Goal: Task Accomplishment & Management: Manage account settings

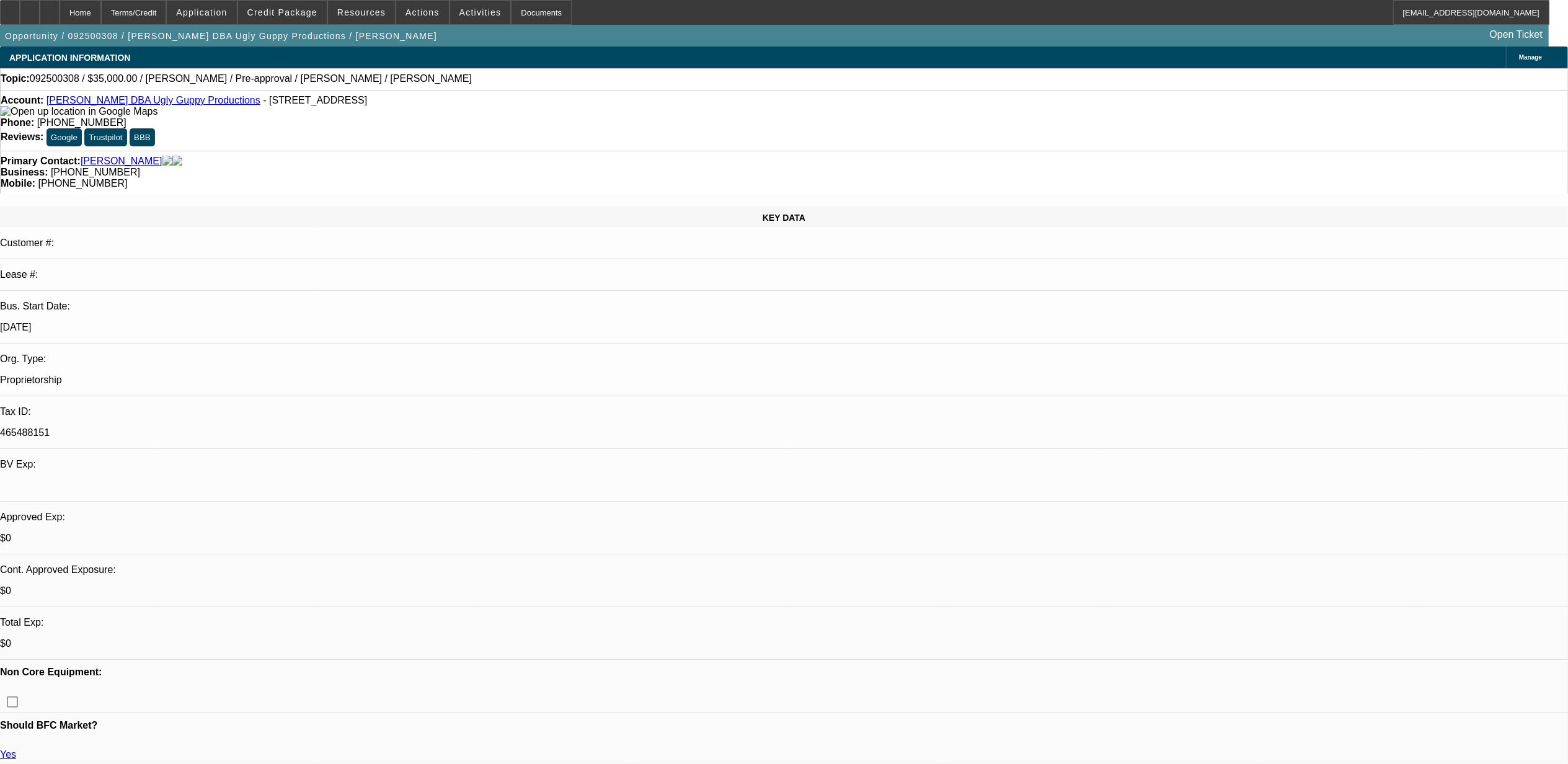
select select "0"
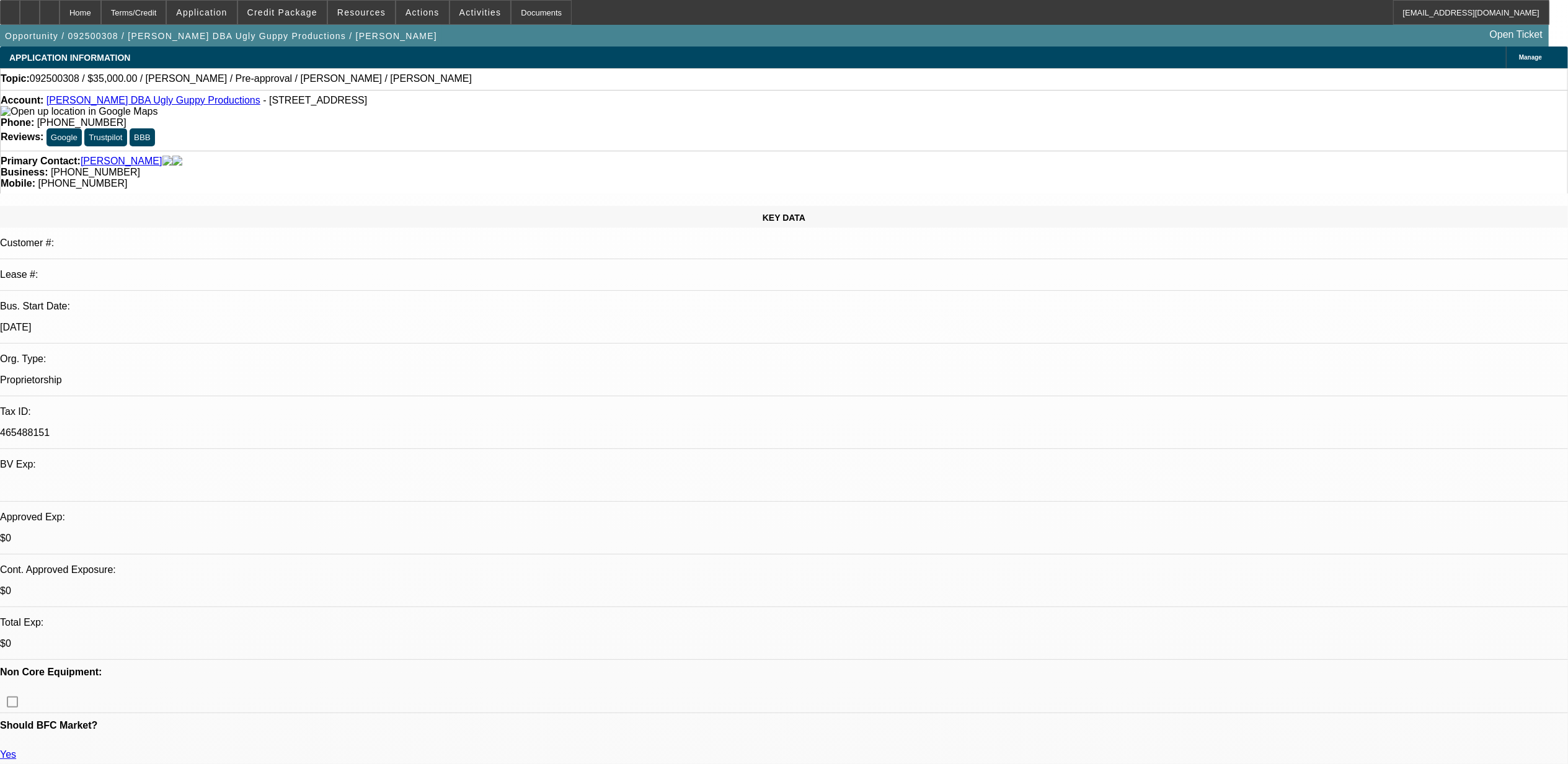
select select "0"
select select "1"
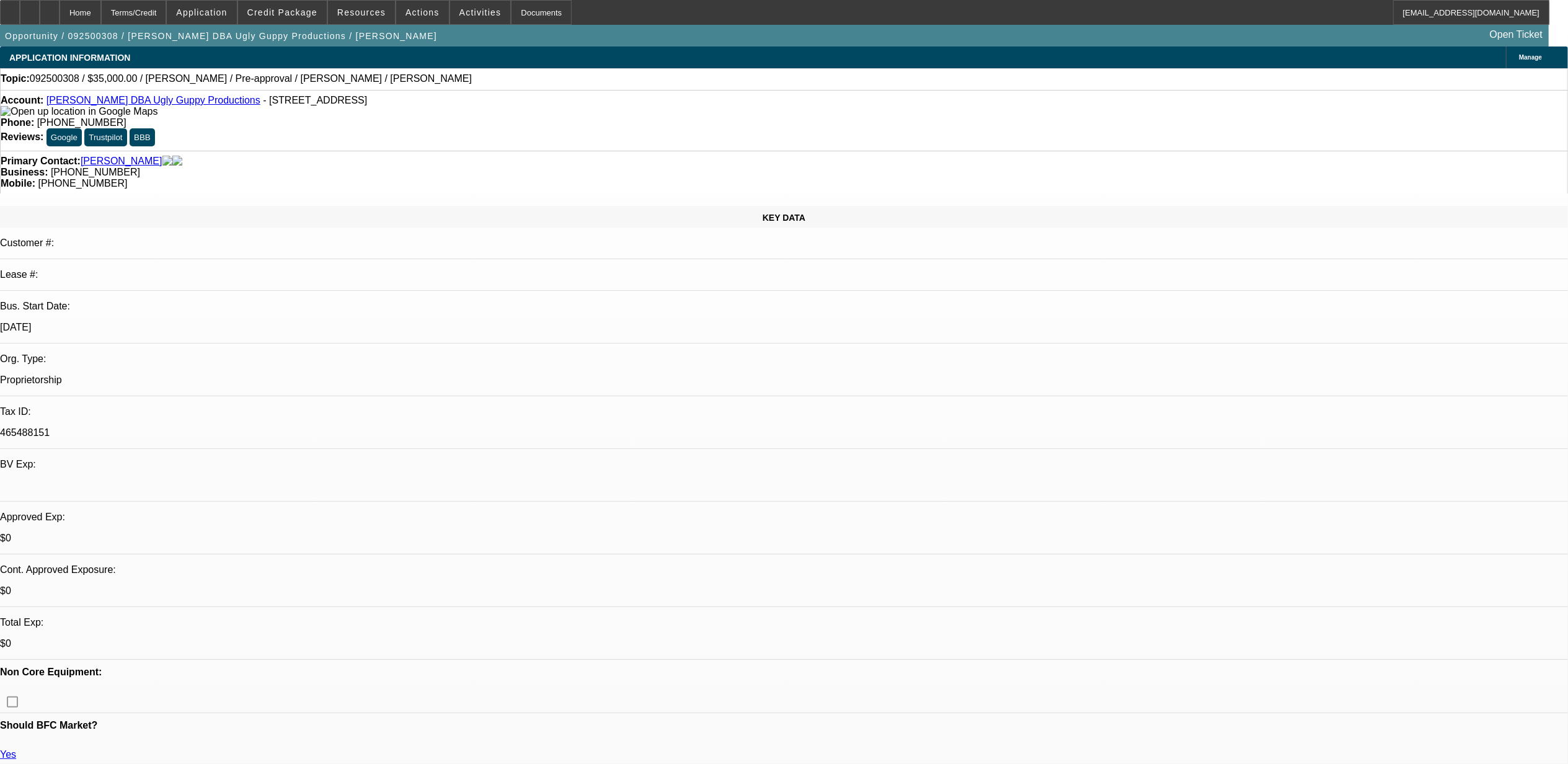
select select "1"
select select "6"
select select "1"
select select "6"
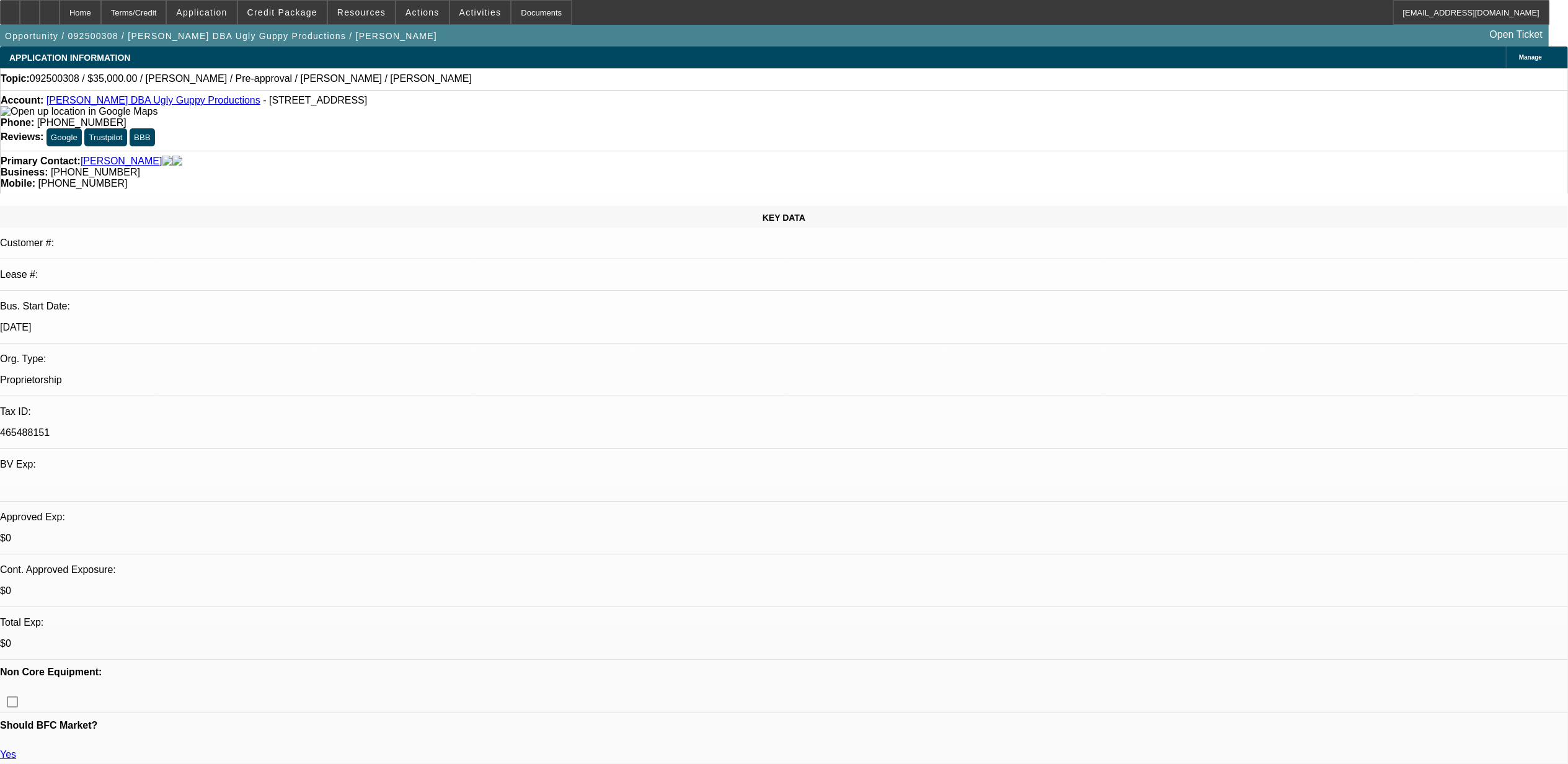
select select "1"
select select "6"
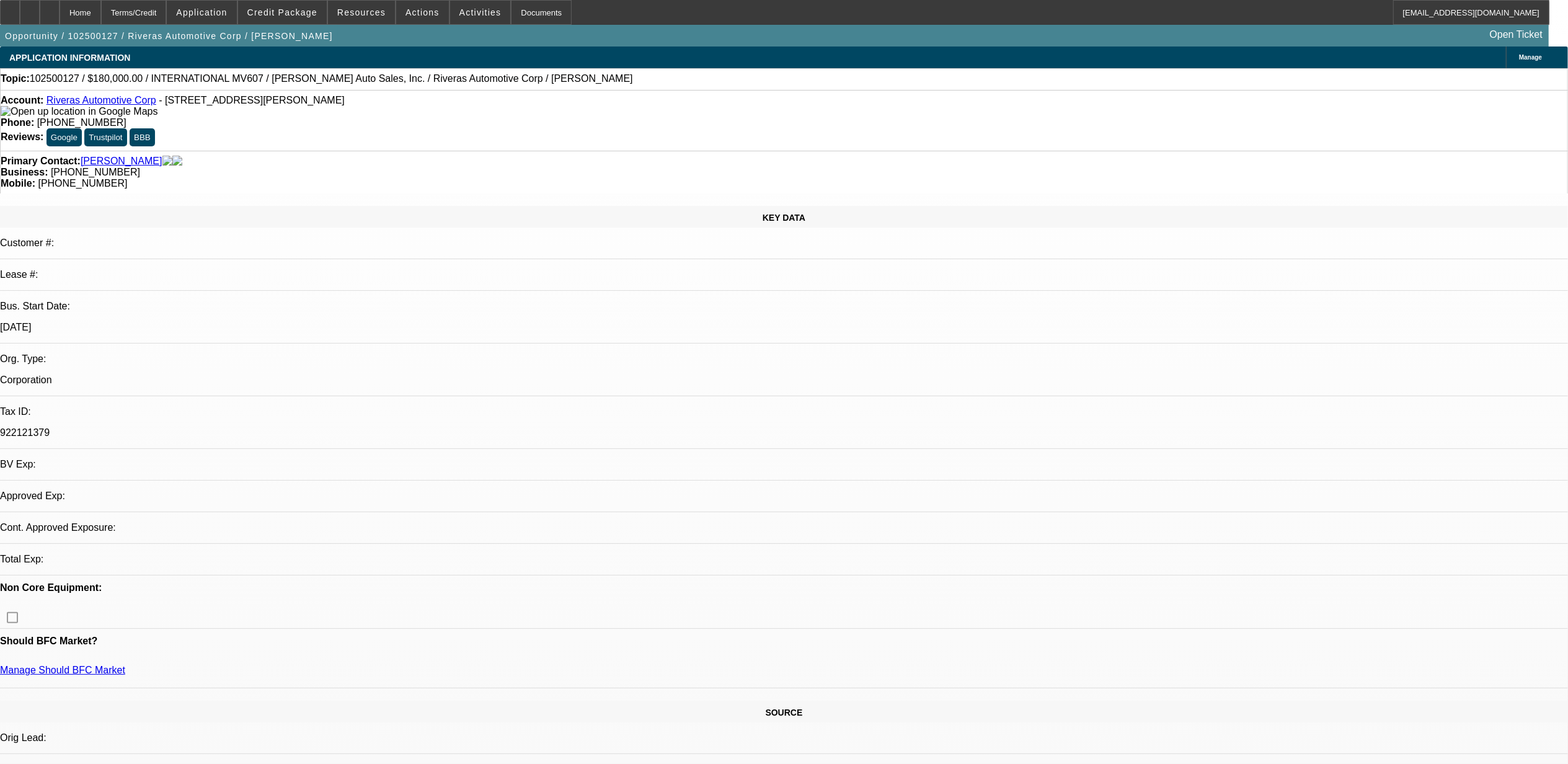
select select "0"
select select "1"
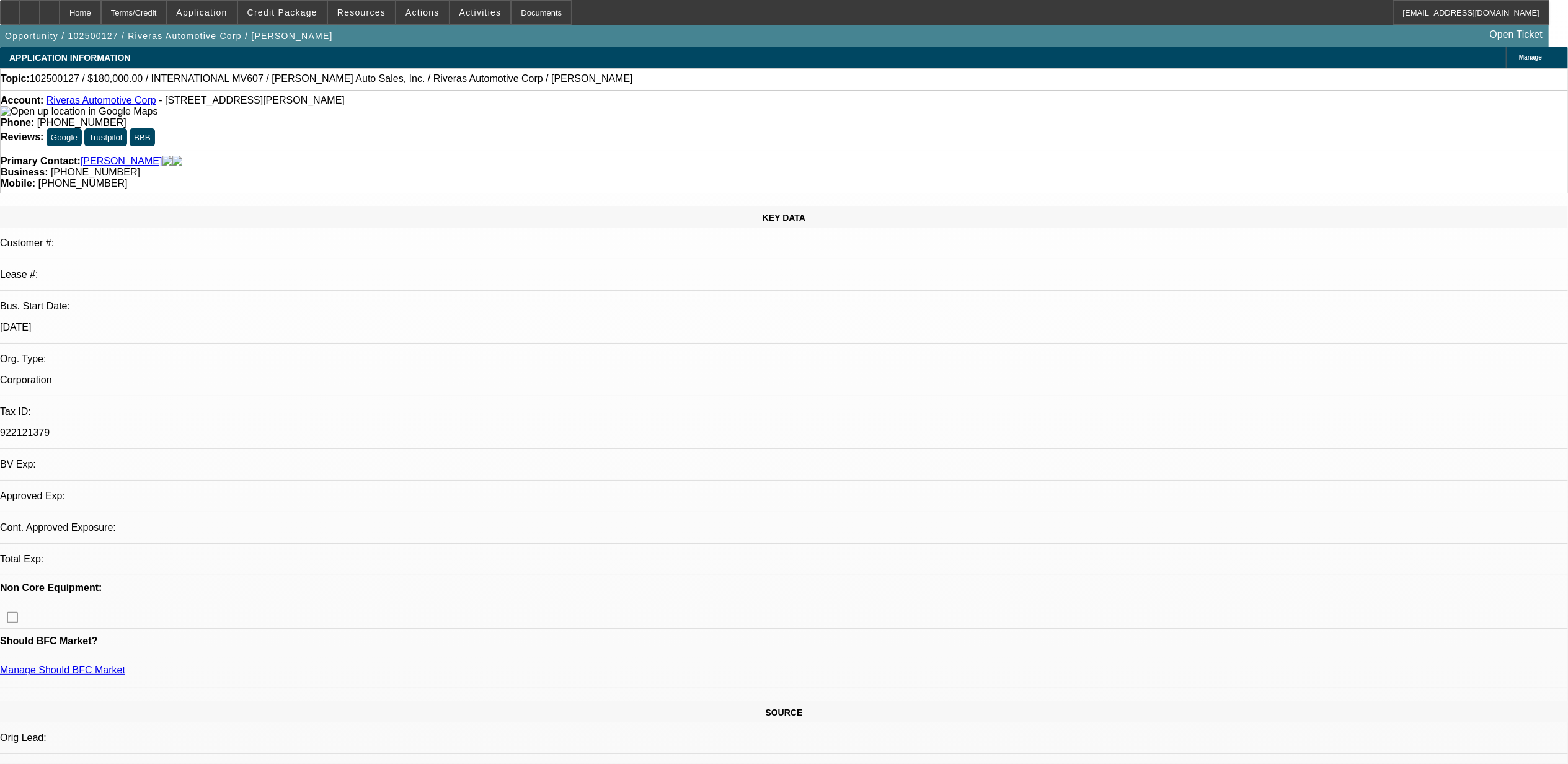
select select "6"
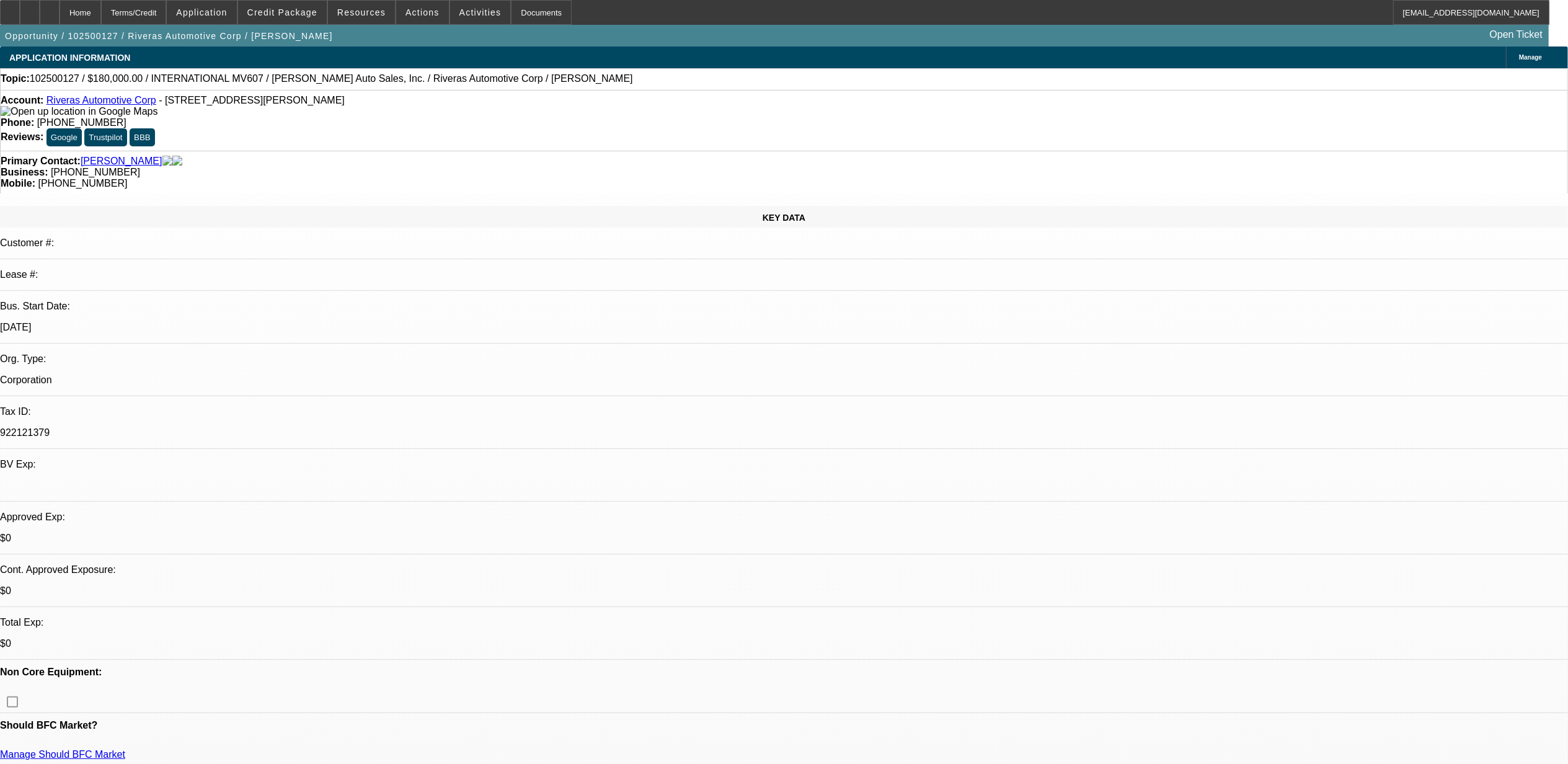
click at [99, 103] on link "Riveras Automotive Corp" at bounding box center [102, 100] width 109 height 11
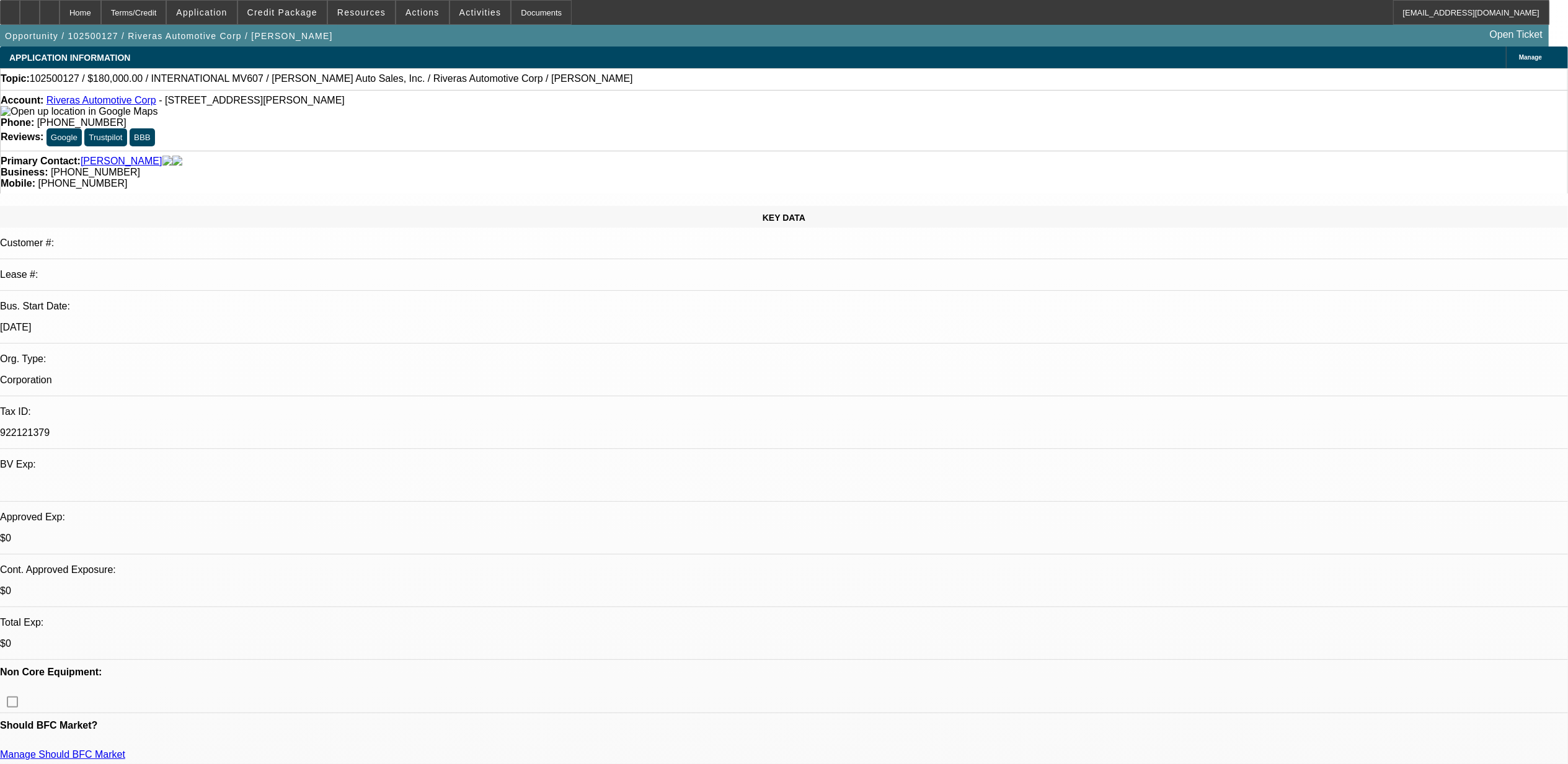
click at [105, 156] on link "Rivera, Carlos" at bounding box center [121, 161] width 82 height 11
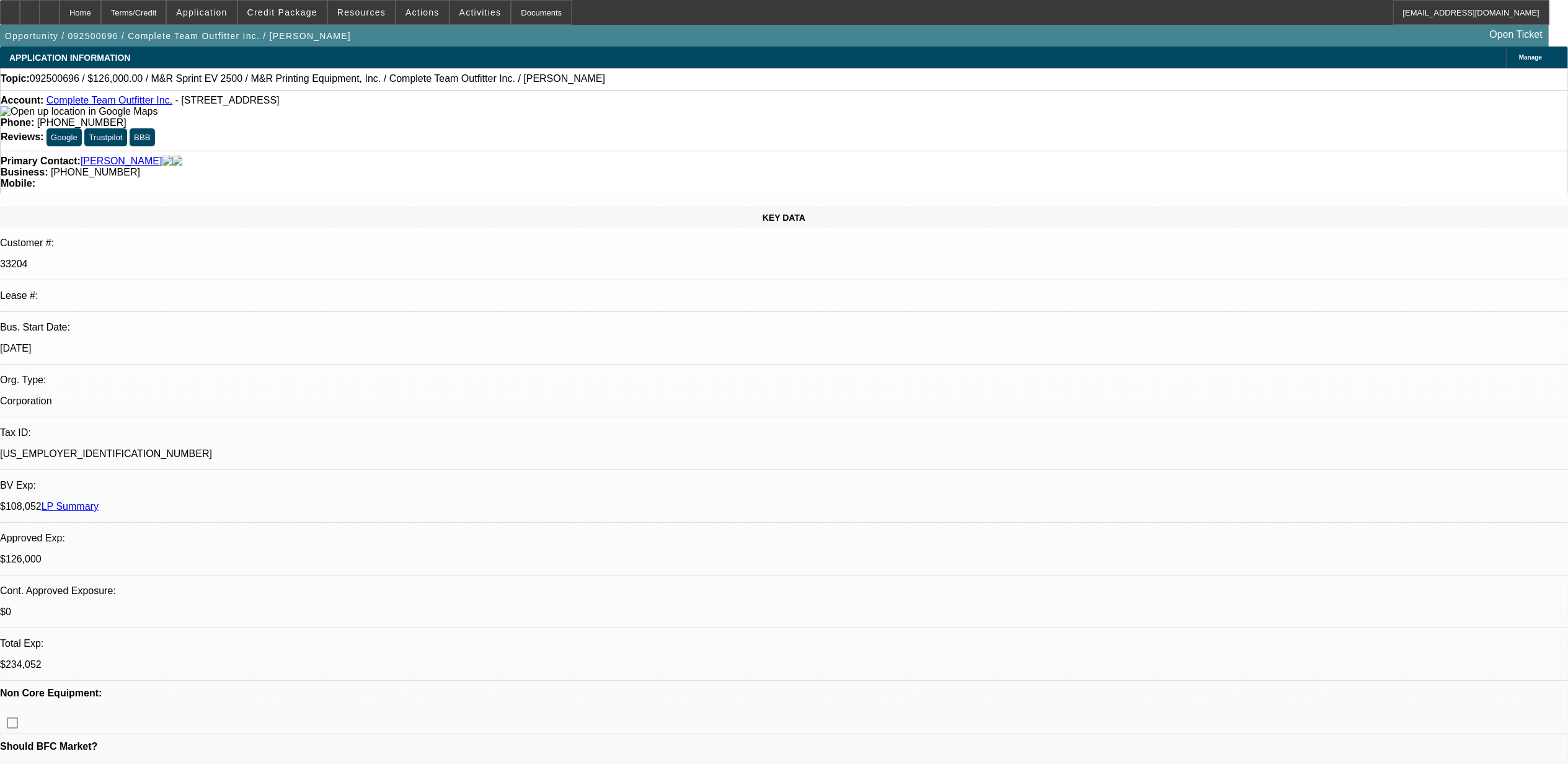
select select "0"
select select "2"
select select "0"
select select "2"
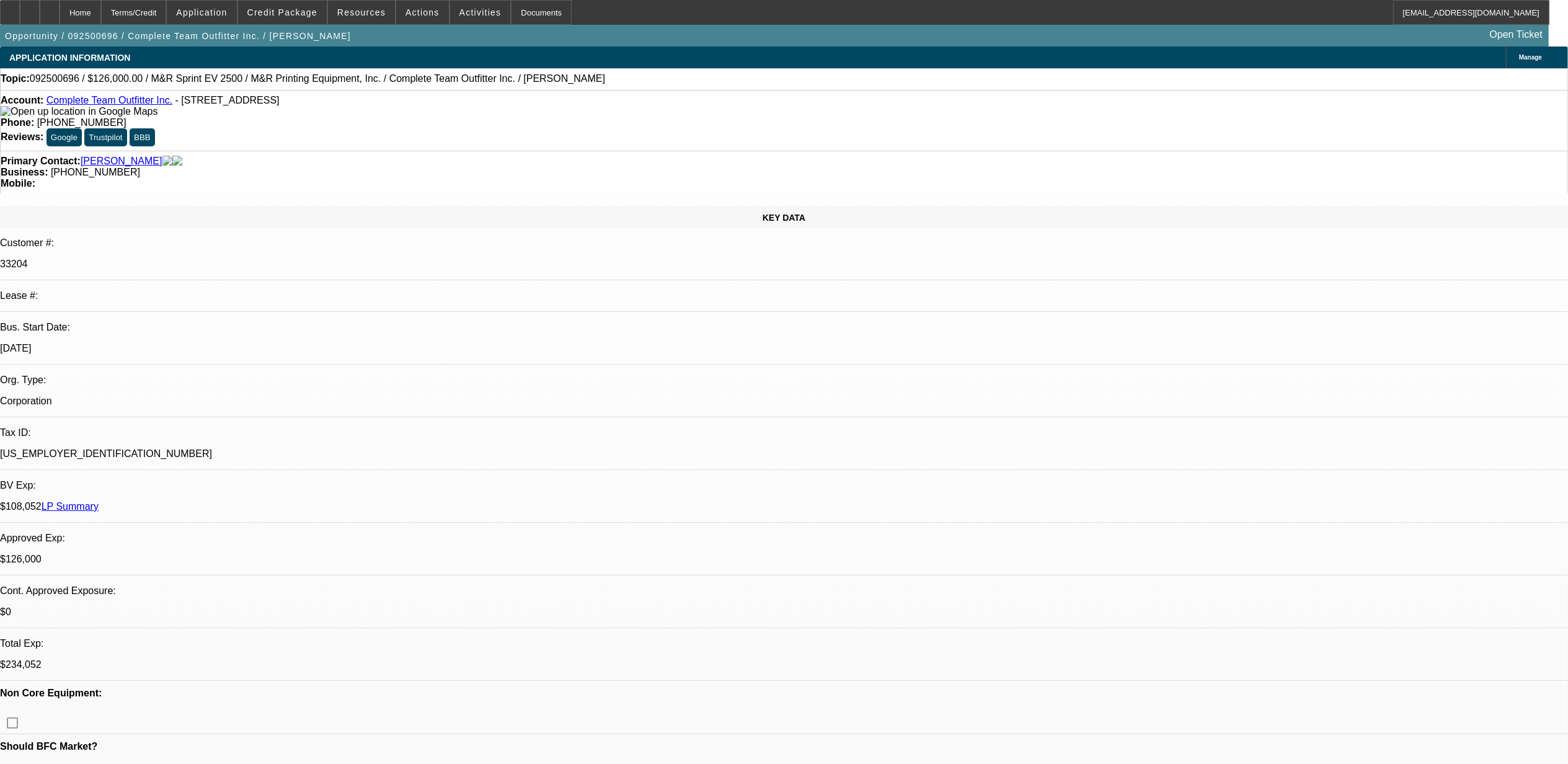
select select "0"
select select "2"
select select "0"
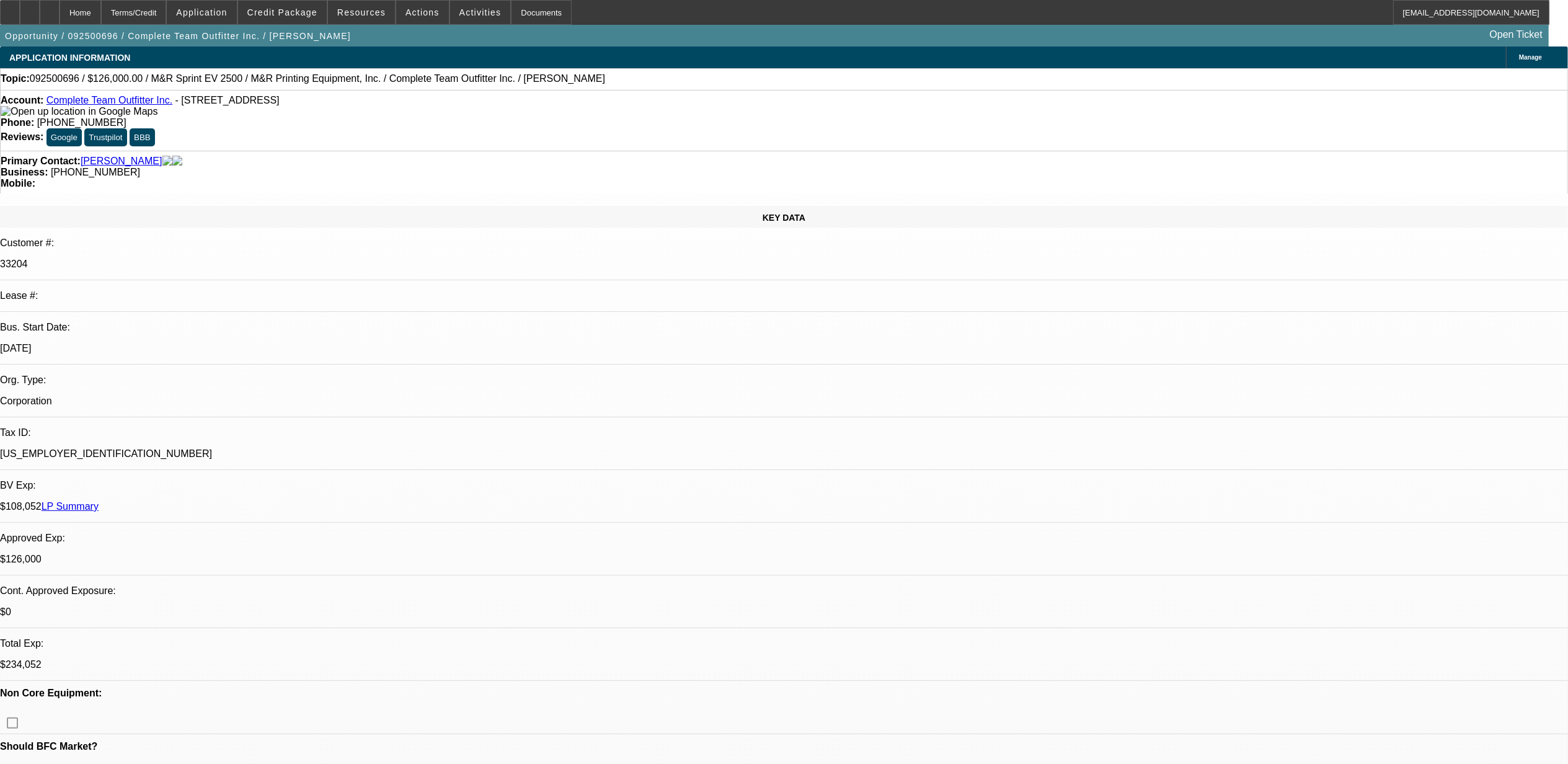
select select "2"
select select "0"
select select "1"
select select "2"
select select "6"
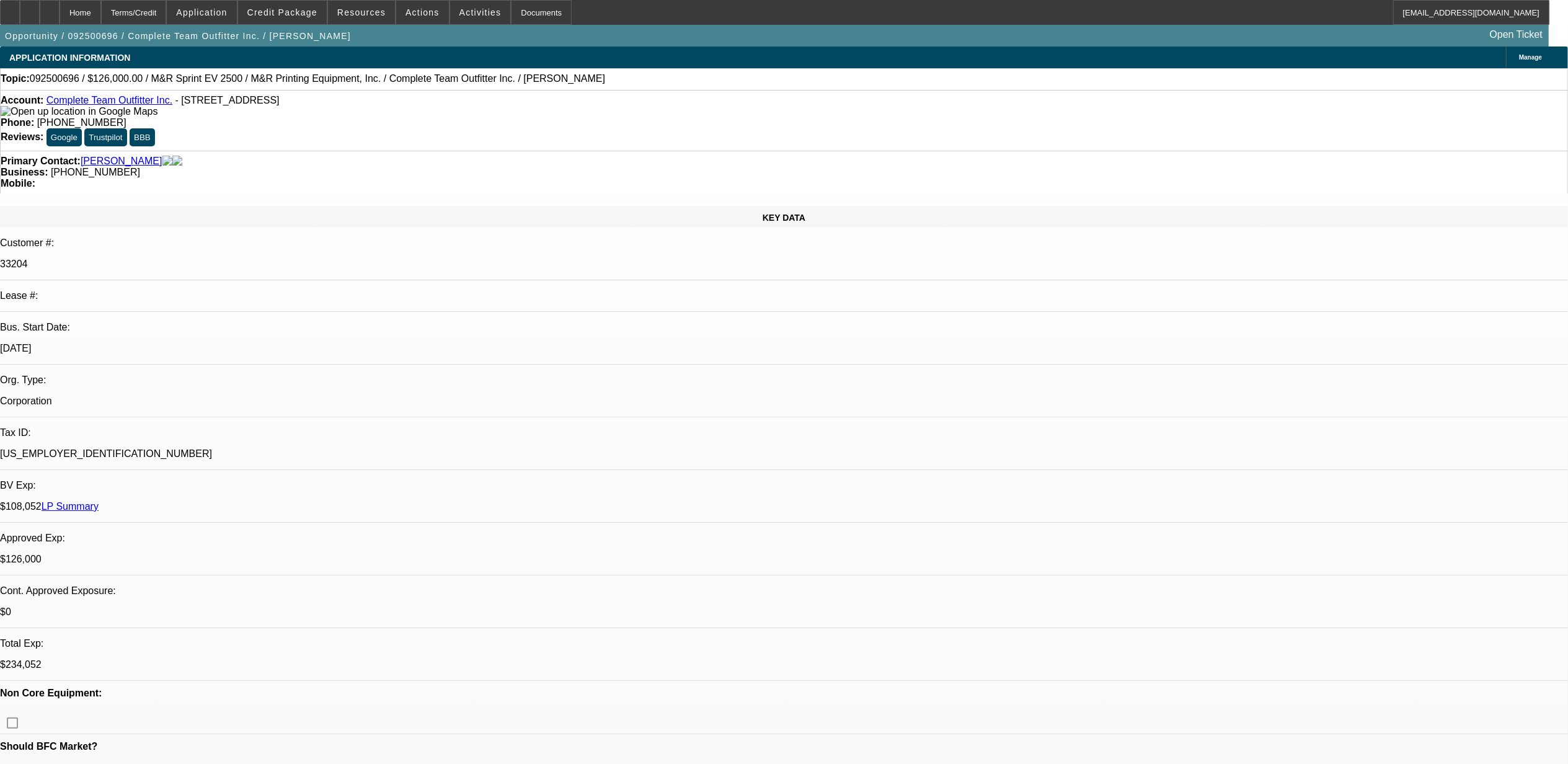
select select "1"
select select "2"
select select "6"
select select "1"
select select "2"
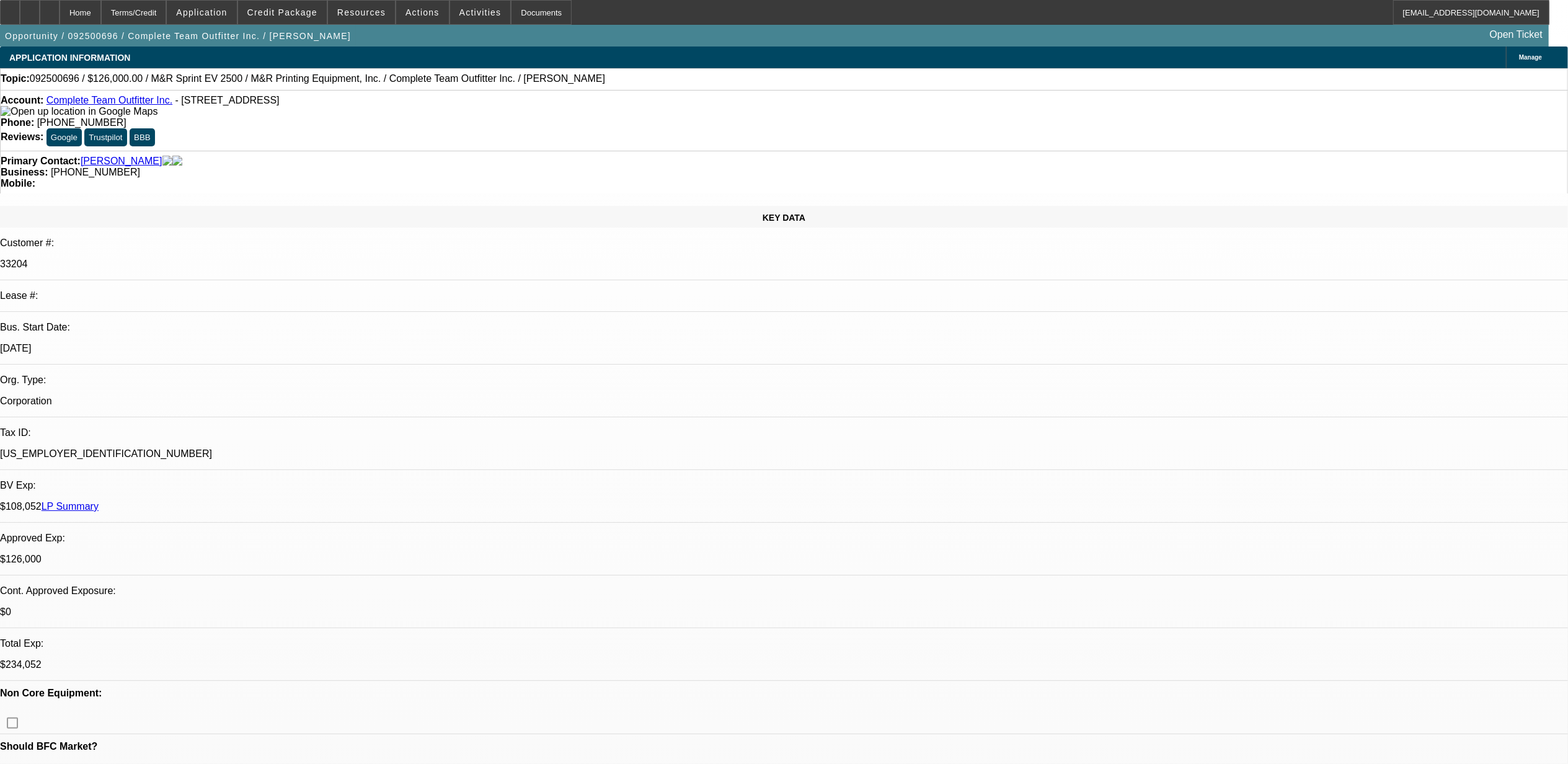
select select "6"
select select "1"
select select "2"
select select "6"
drag, startPoint x: 163, startPoint y: 100, endPoint x: 56, endPoint y: 104, distance: 107.1
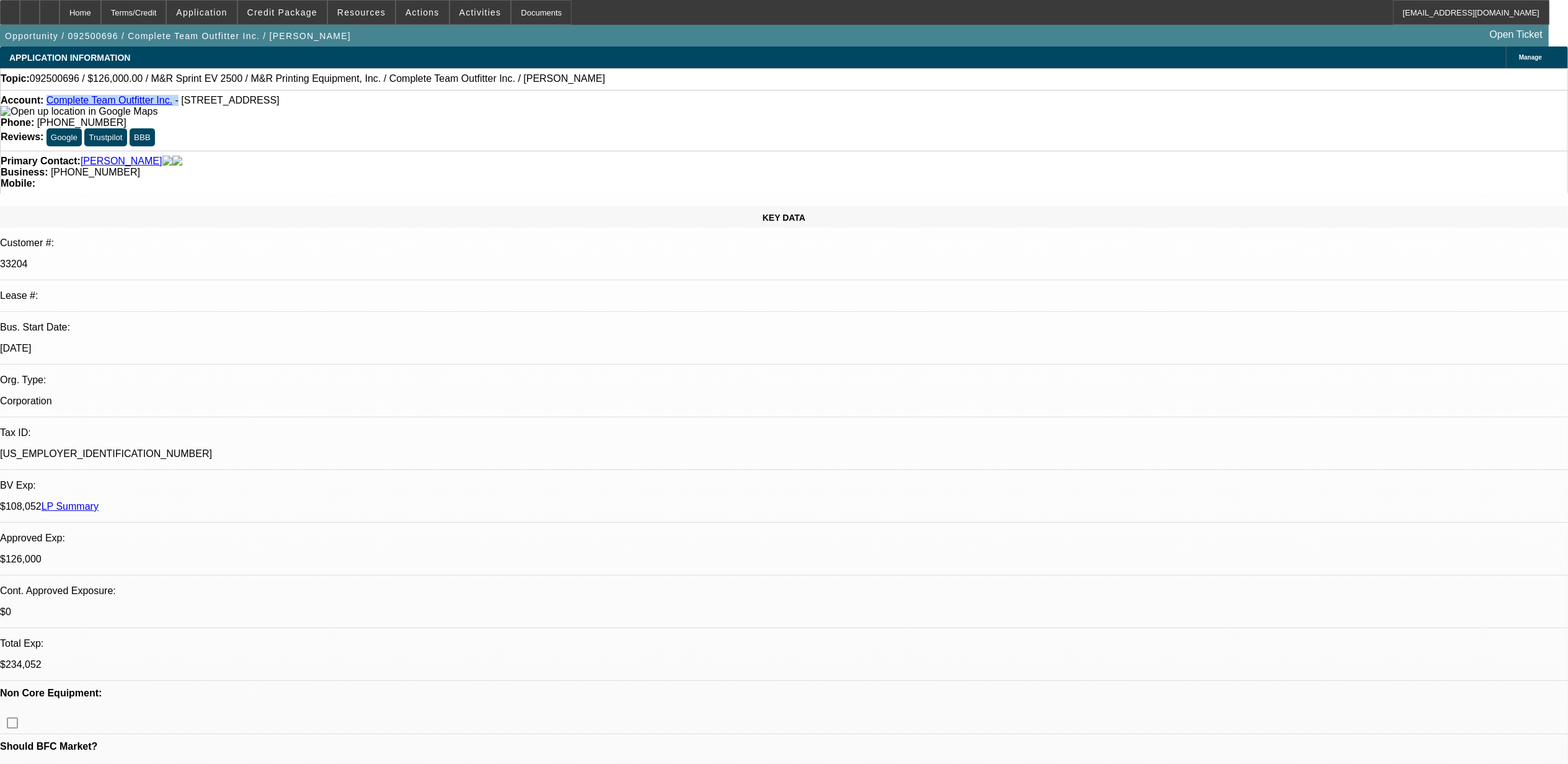
click at [56, 104] on div "Account: Complete Team Outfitter Inc. - 1560 S 8th St, Kalamazoo, MI 49009" at bounding box center [784, 106] width 1567 height 22
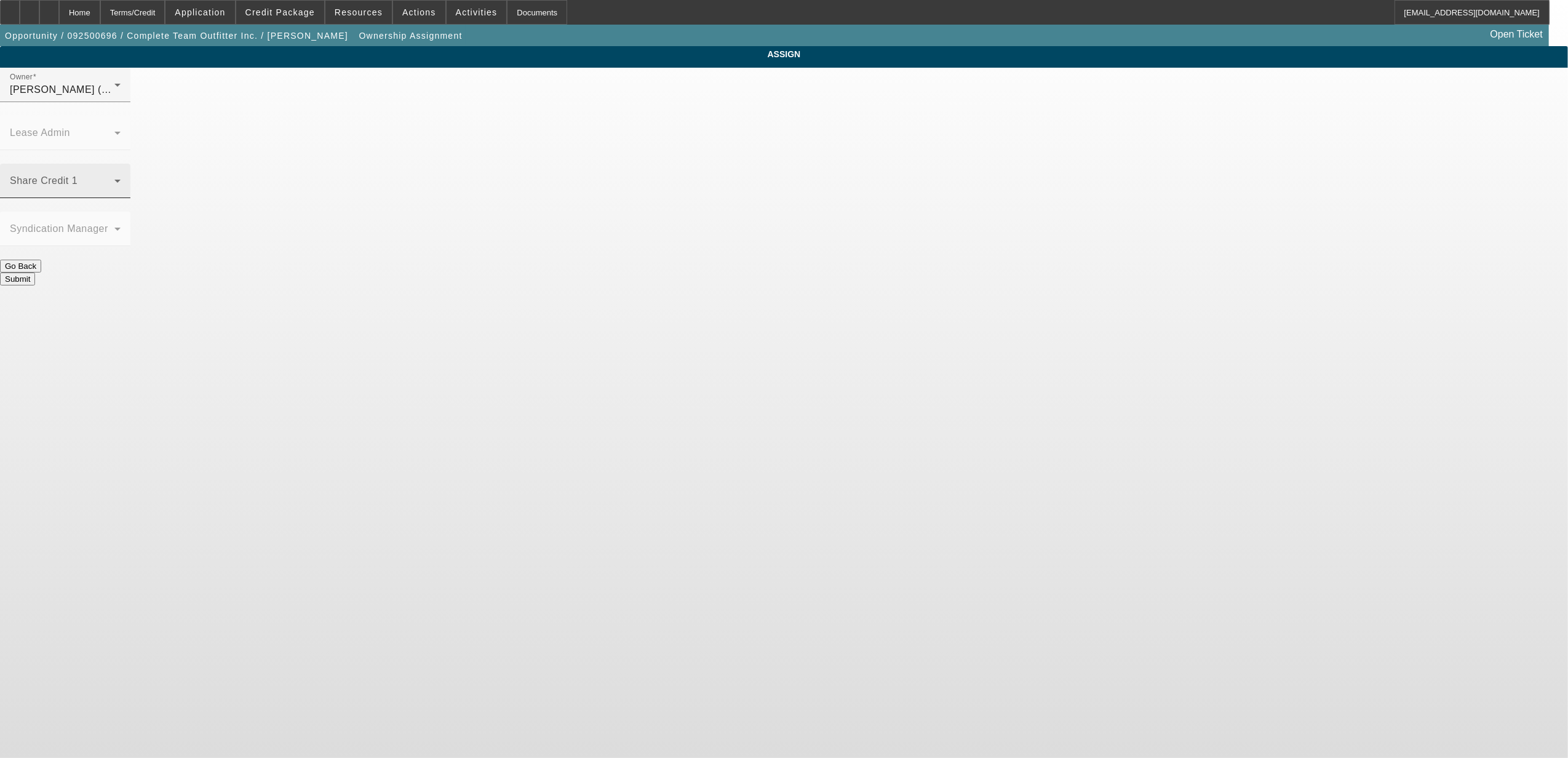
click at [114, 179] on span at bounding box center [62, 186] width 105 height 15
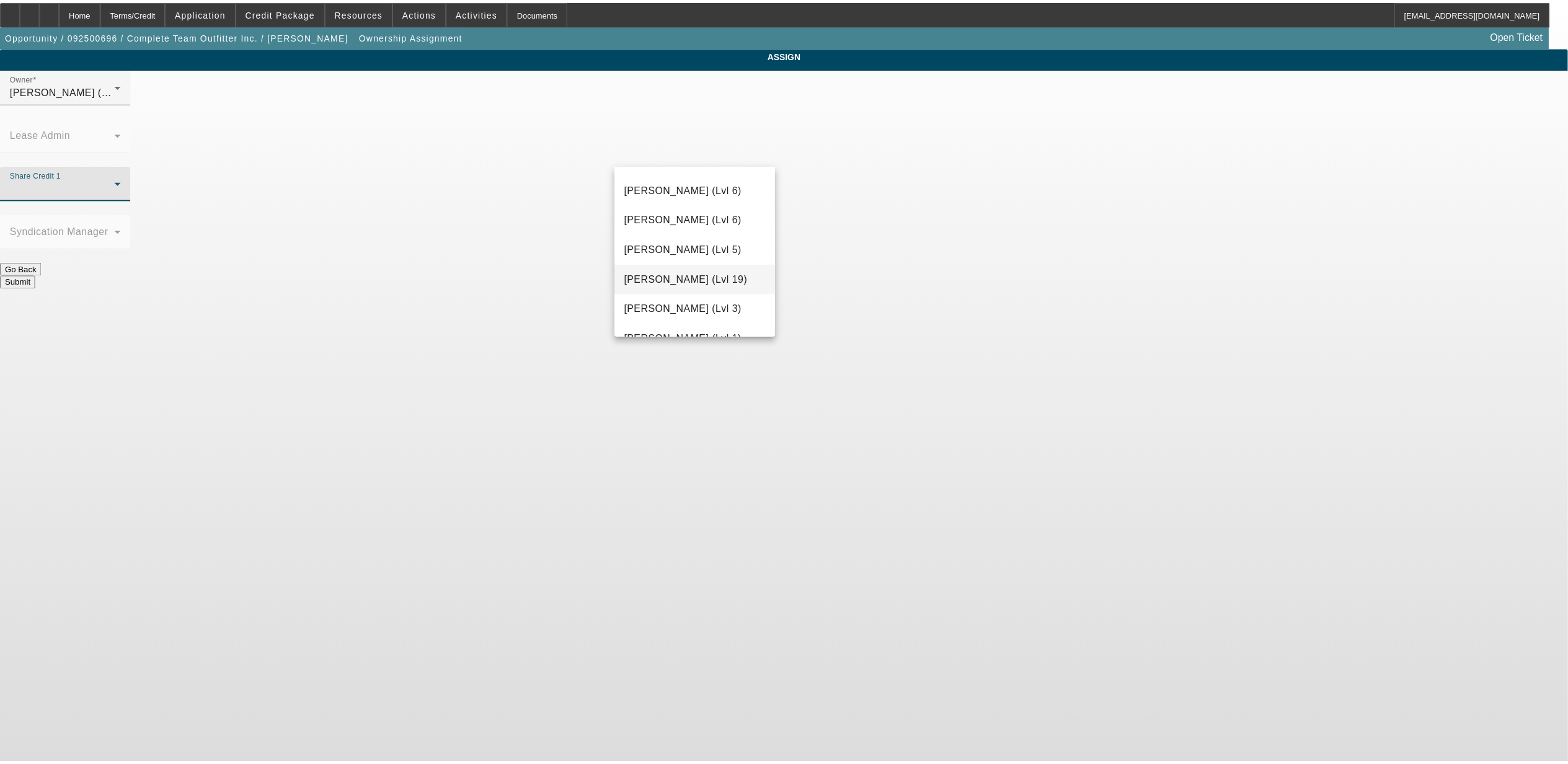
scroll to position [1048, 0]
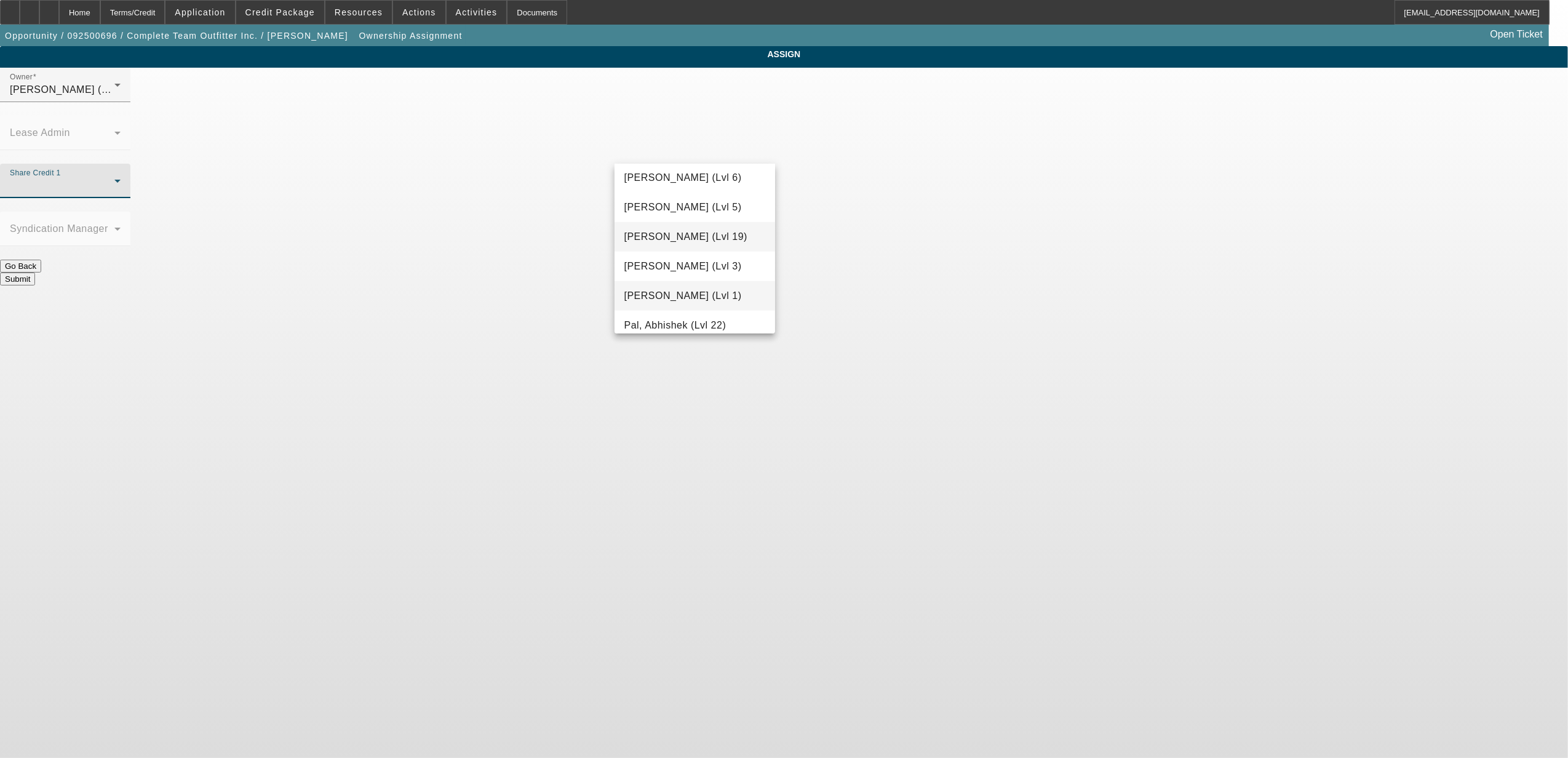
click at [678, 294] on span "O'Malley, Ryan (Lvl 1)" at bounding box center [683, 296] width 118 height 15
click at [35, 273] on button "Submit" at bounding box center [18, 279] width 35 height 13
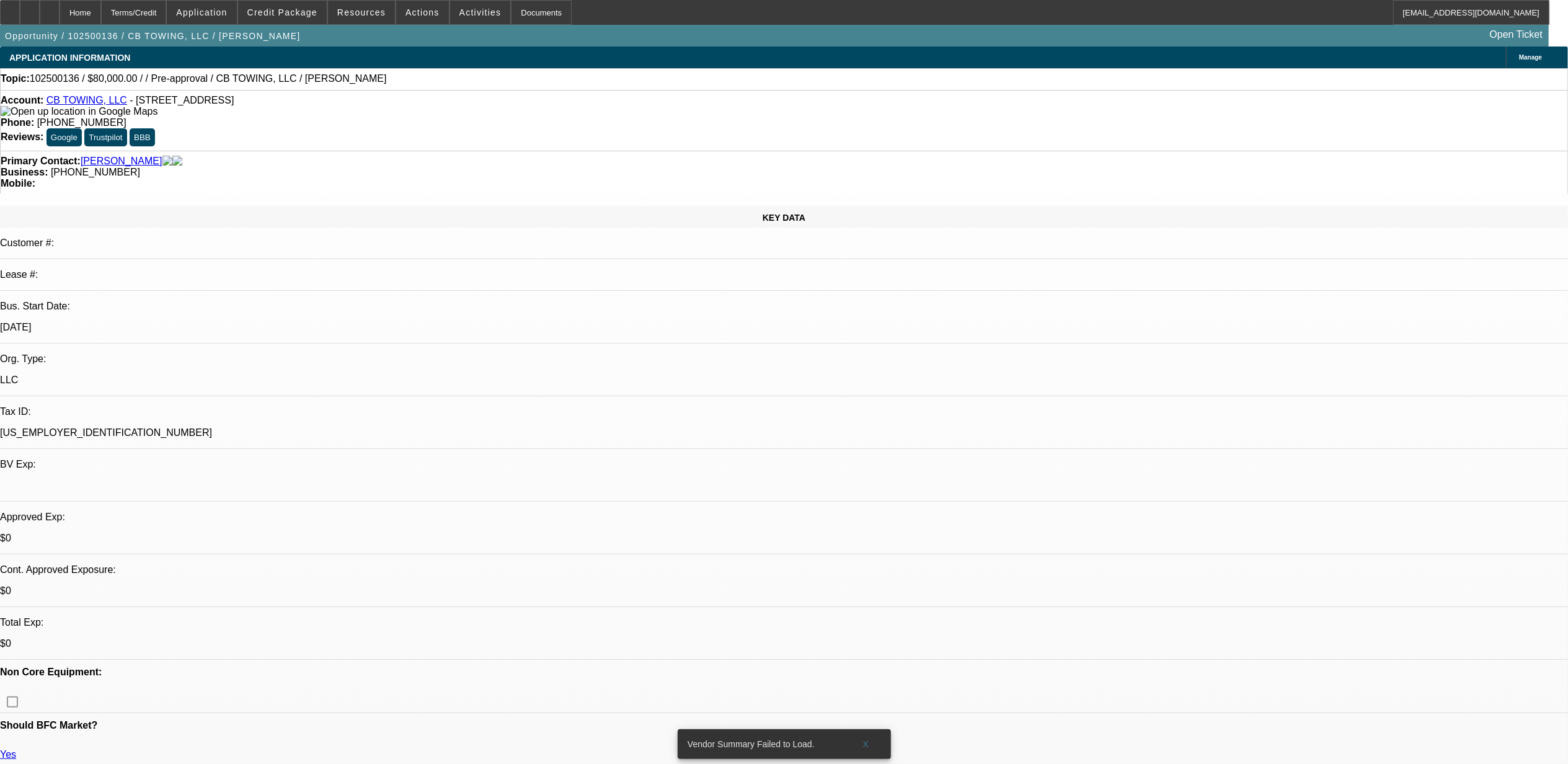
select select "0"
select select "2"
select select "0.1"
select select "4"
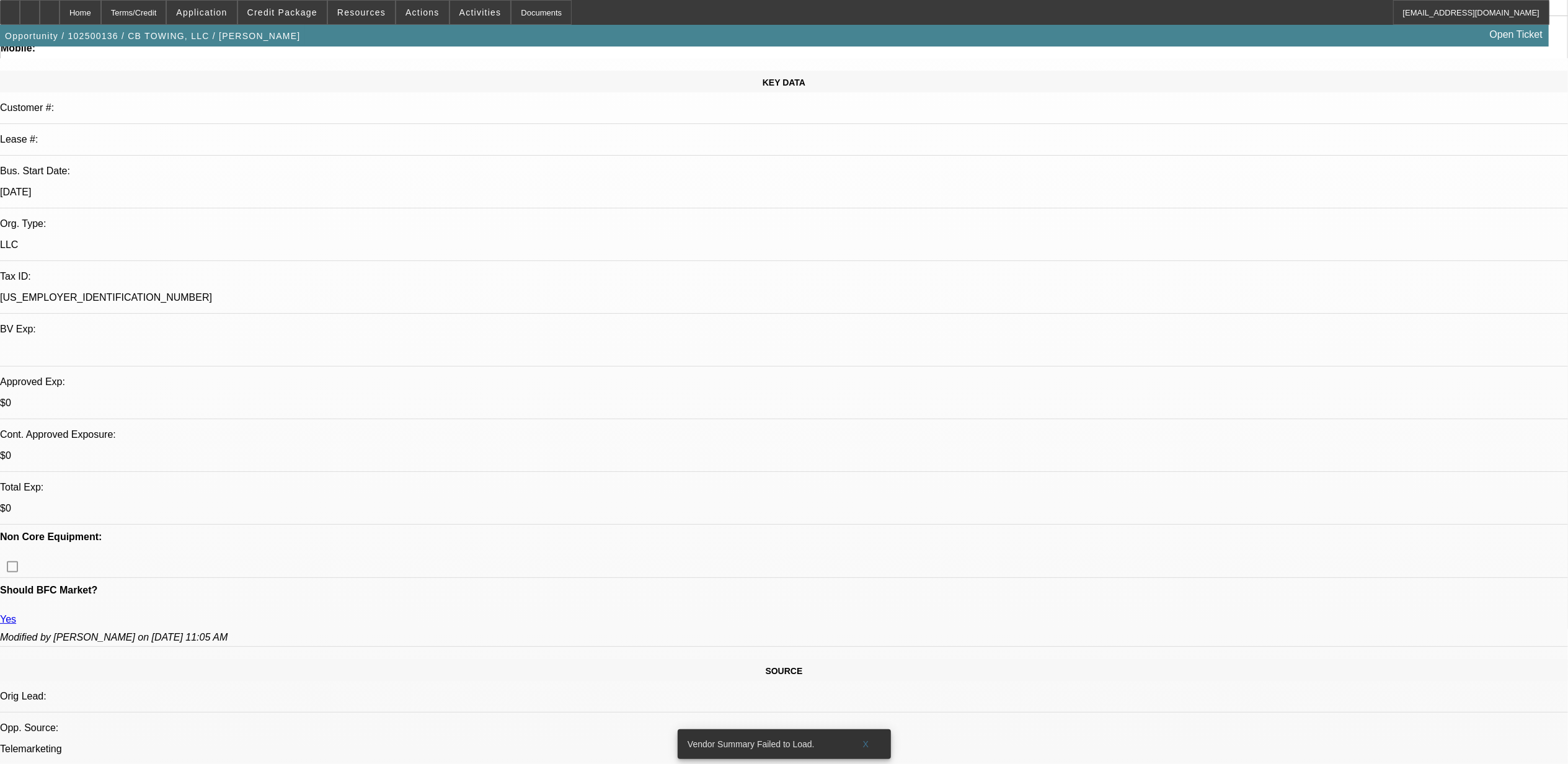
scroll to position [165, 0]
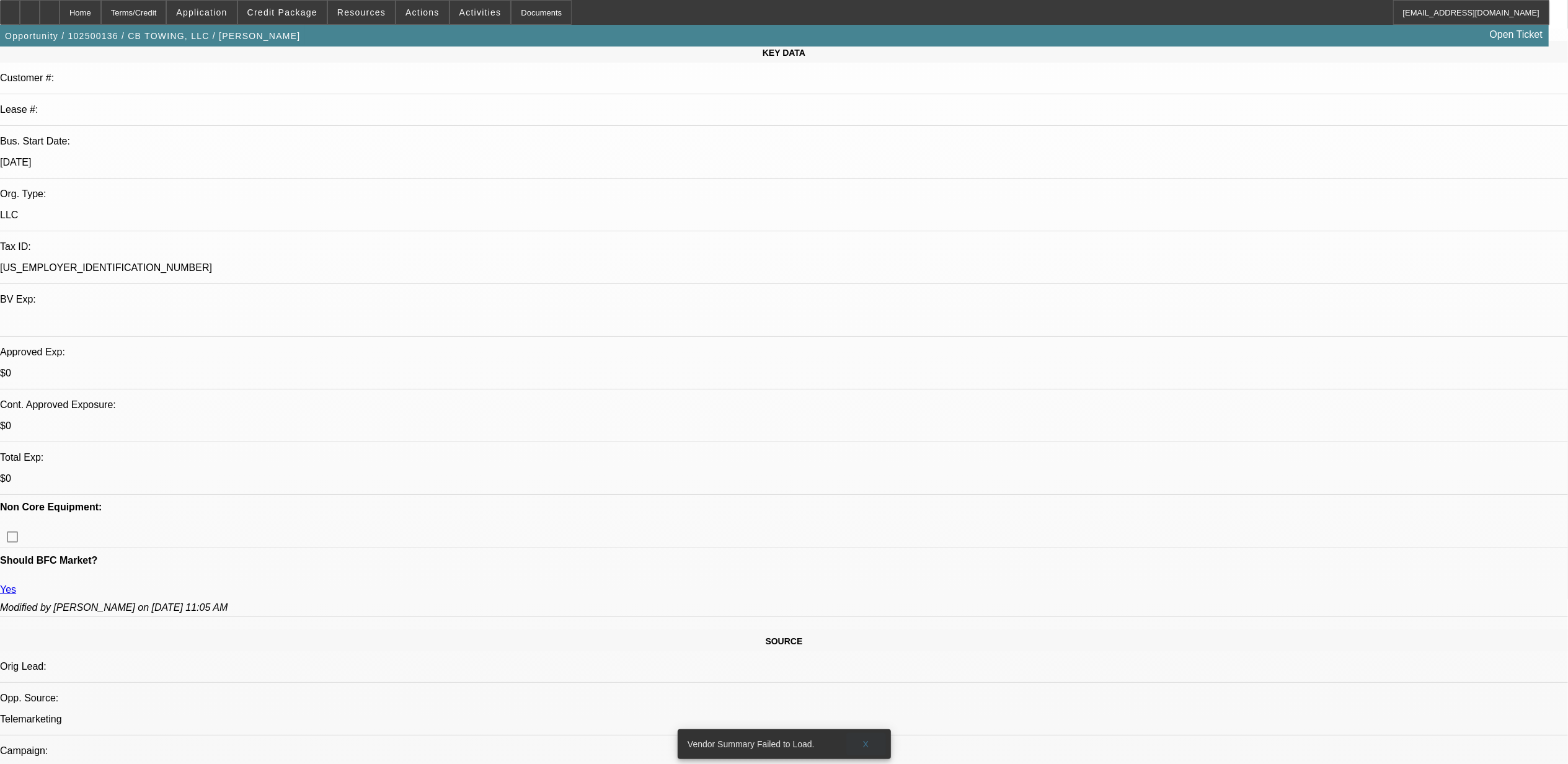
click at [863, 740] on span at bounding box center [866, 744] width 40 height 30
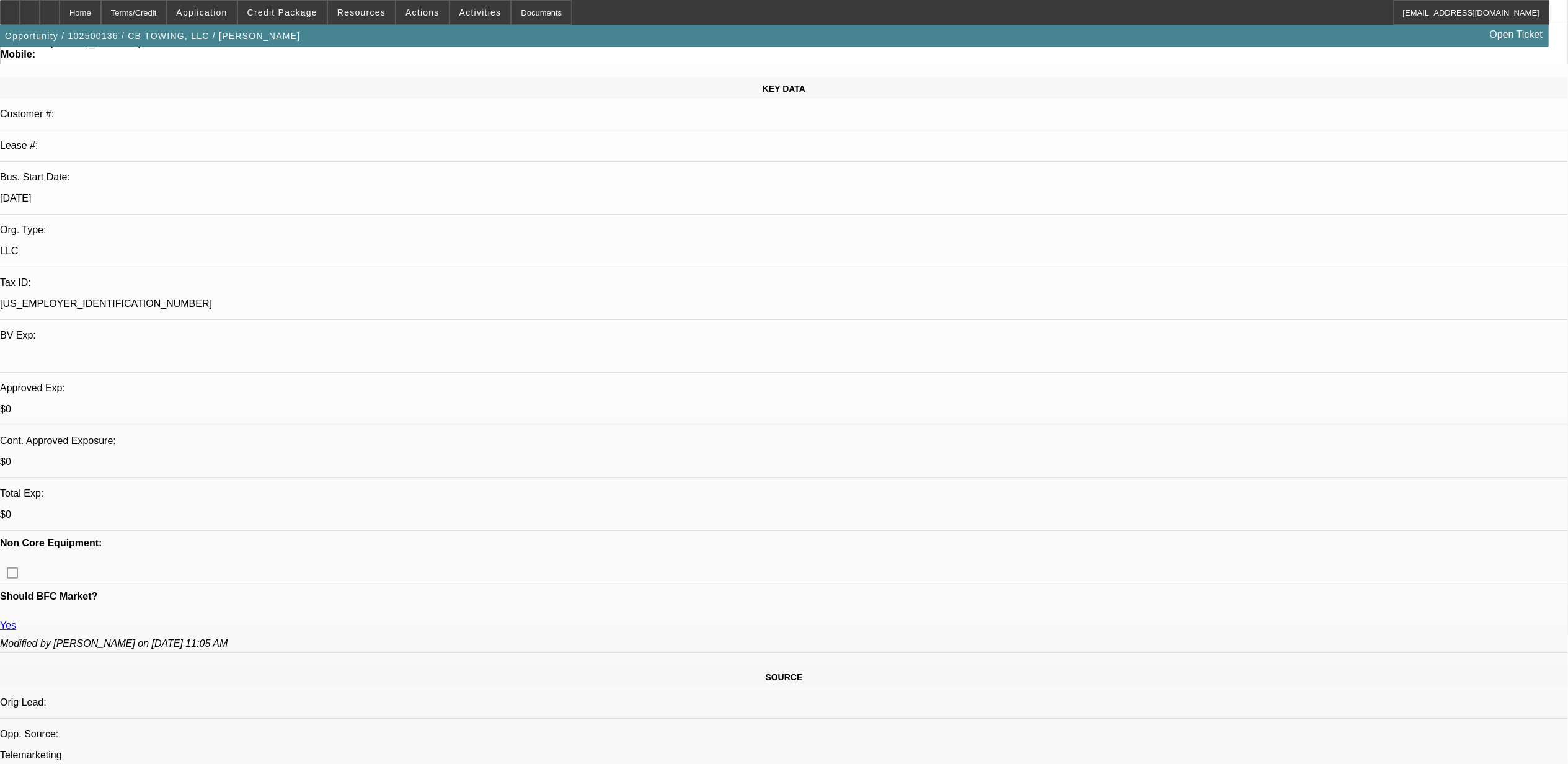
scroll to position [0, 0]
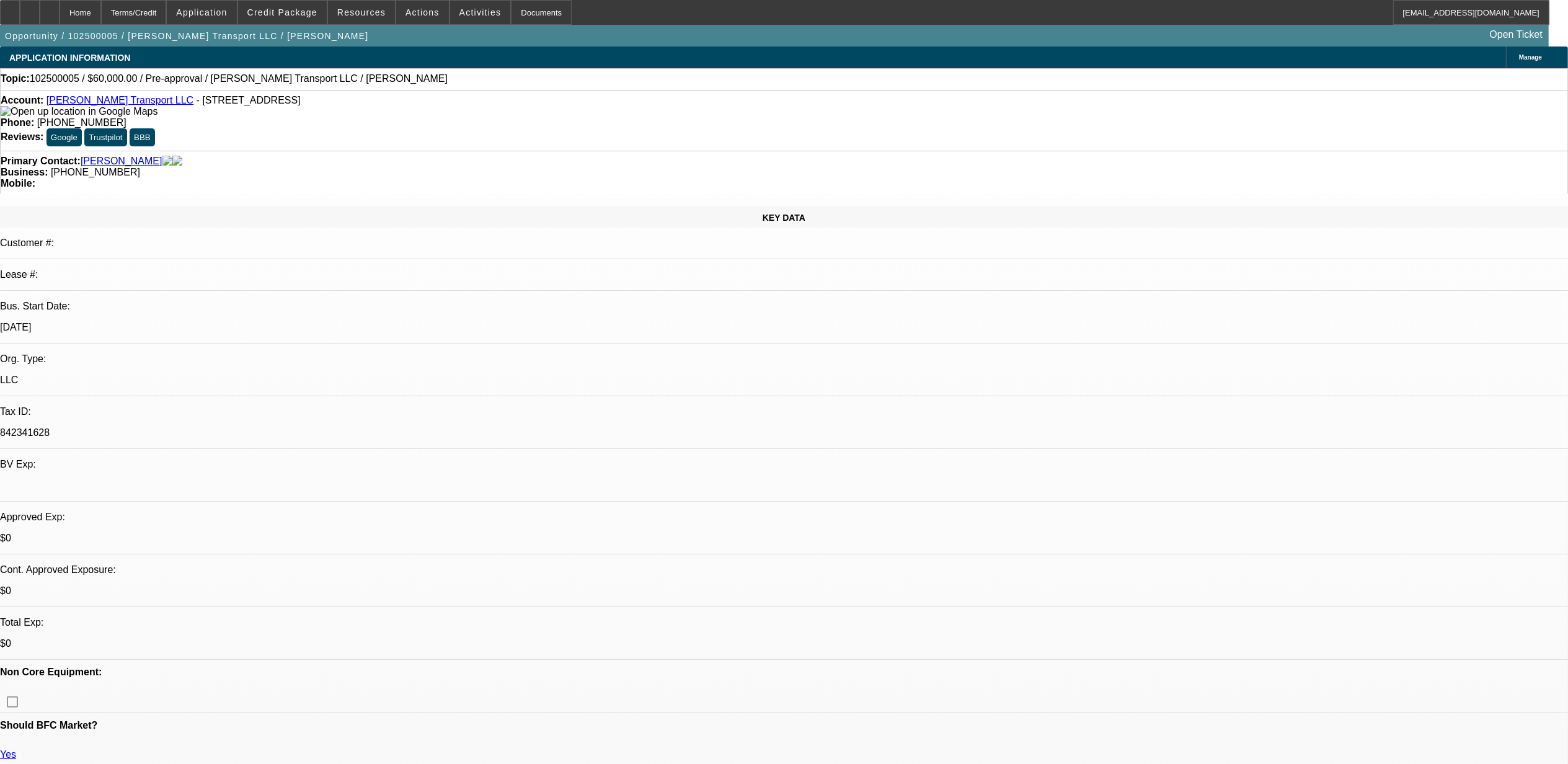
select select "0"
select select "2"
select select "0.1"
select select "1"
select select "2"
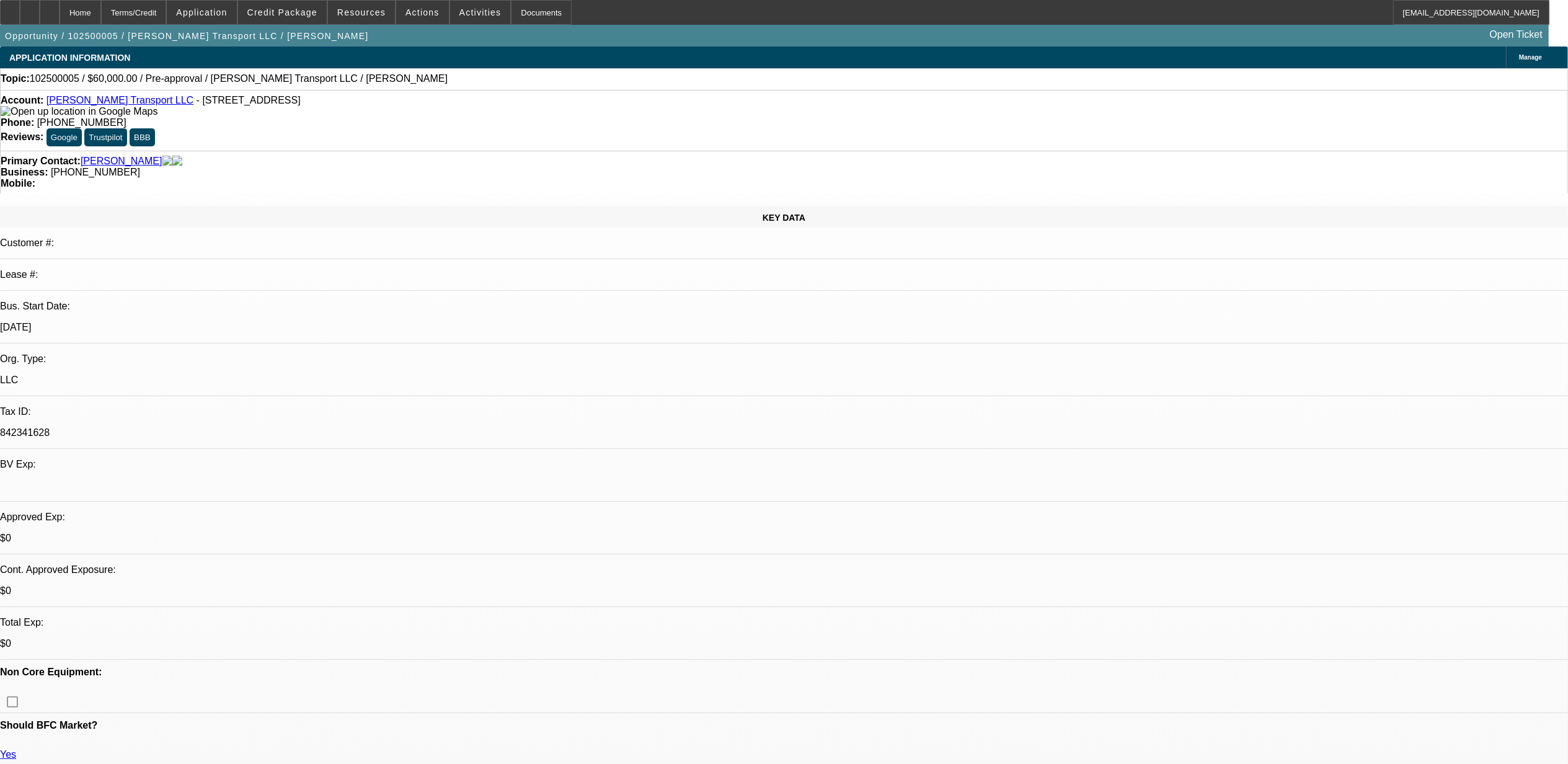
select select "4"
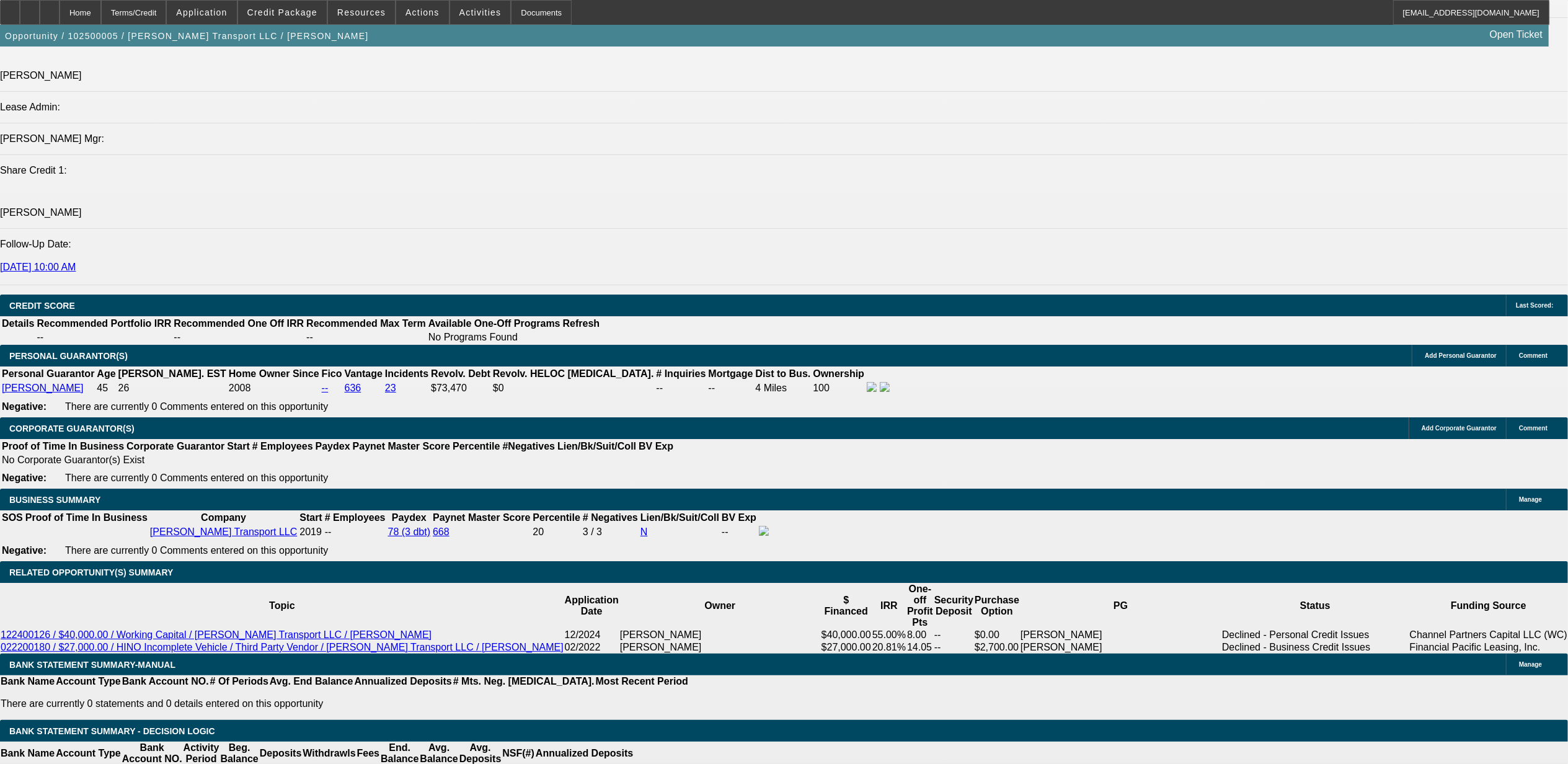
scroll to position [1488, 0]
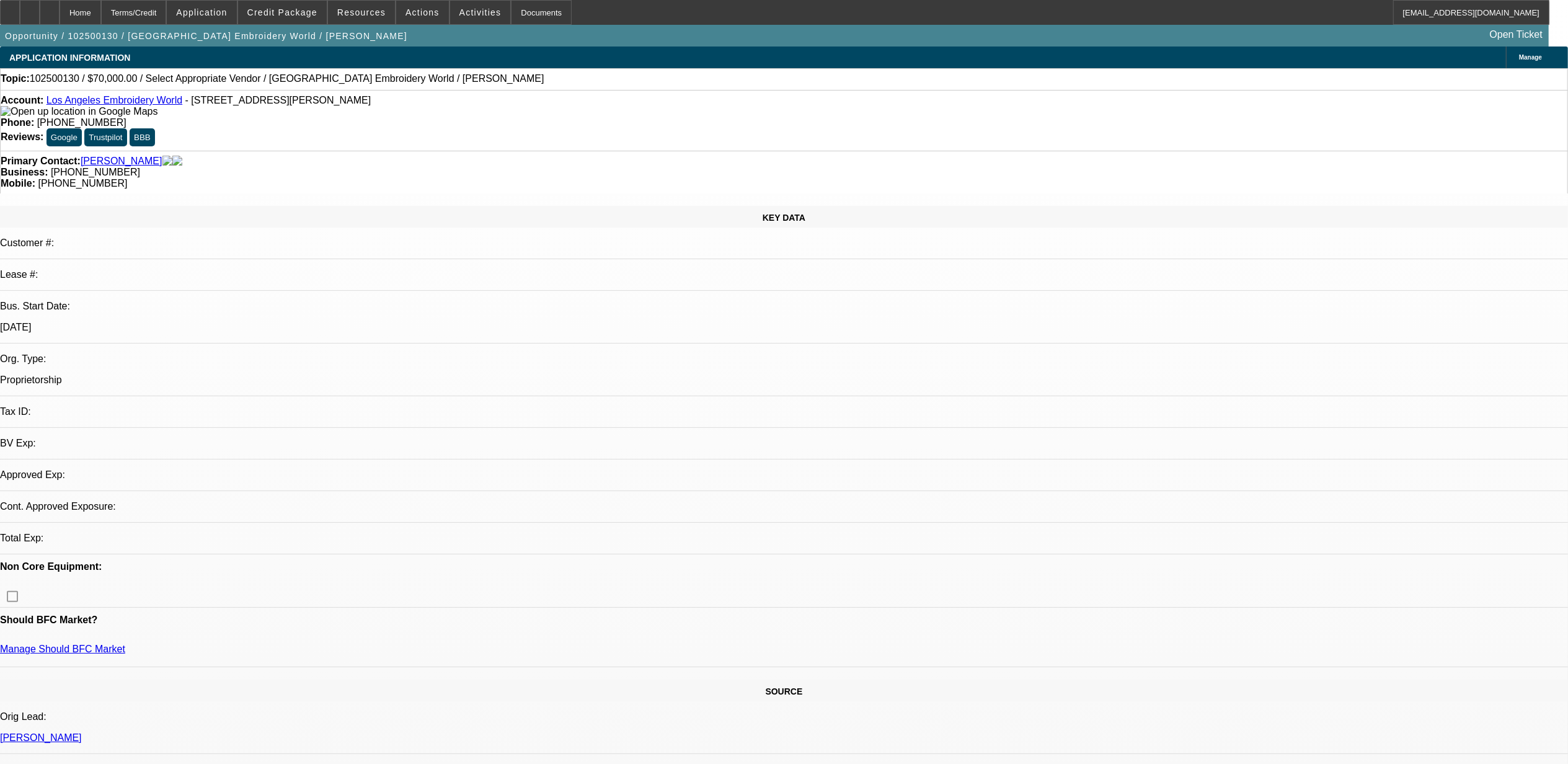
select select "0"
select select "2"
select select "0.1"
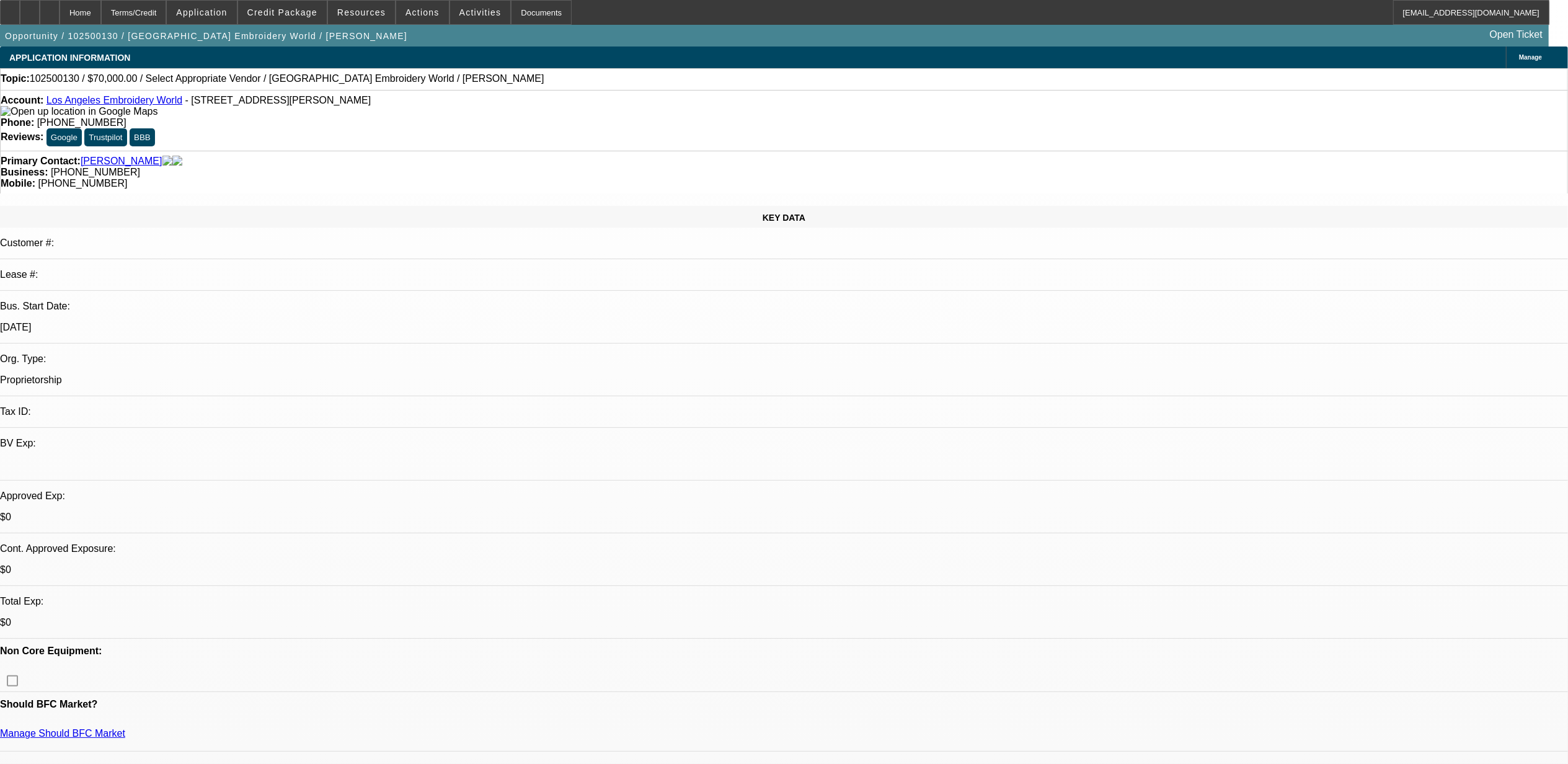
select select "1"
select select "2"
select select "4"
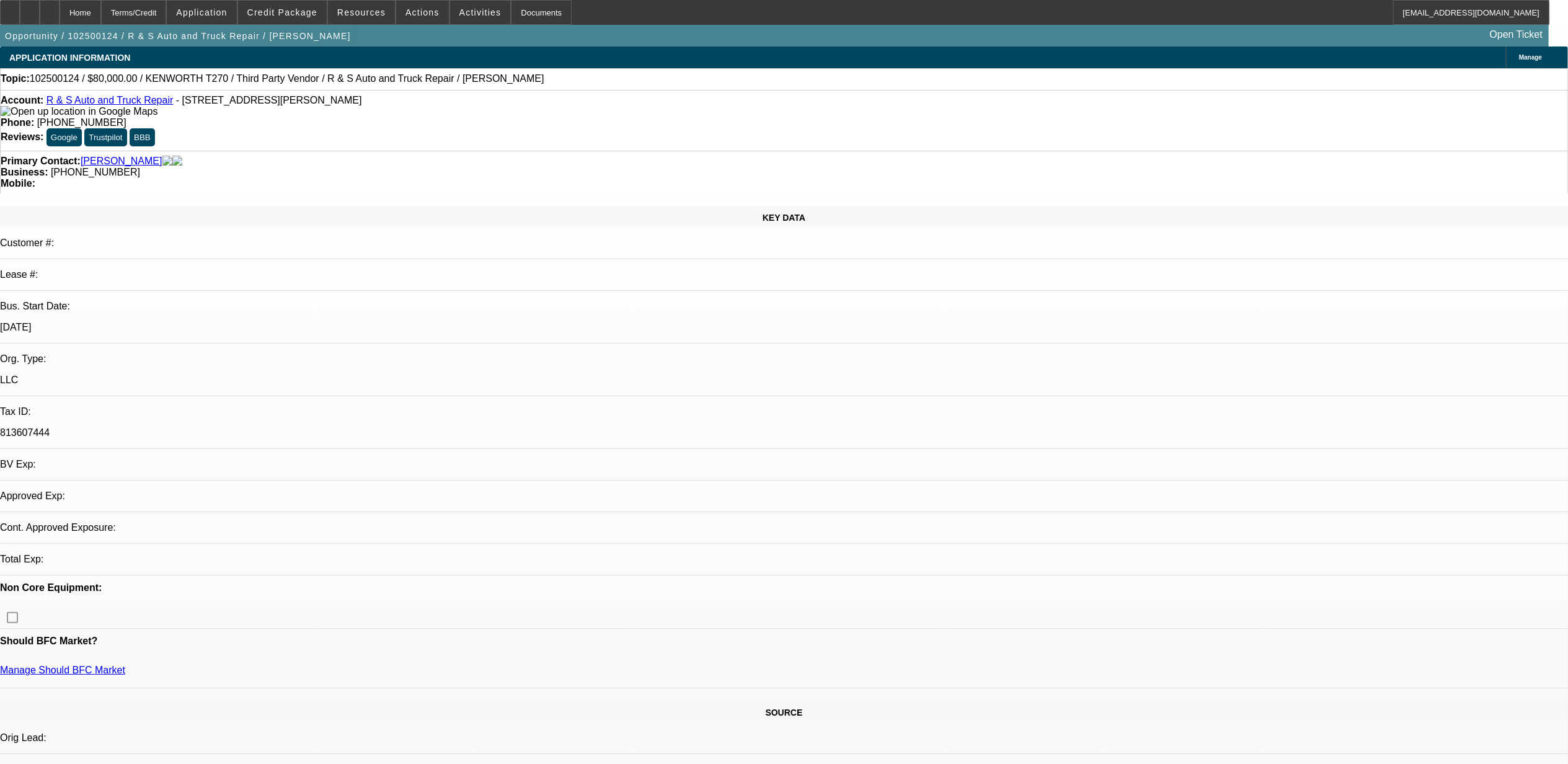
select select "0"
select select "2"
select select "0.1"
select select "4"
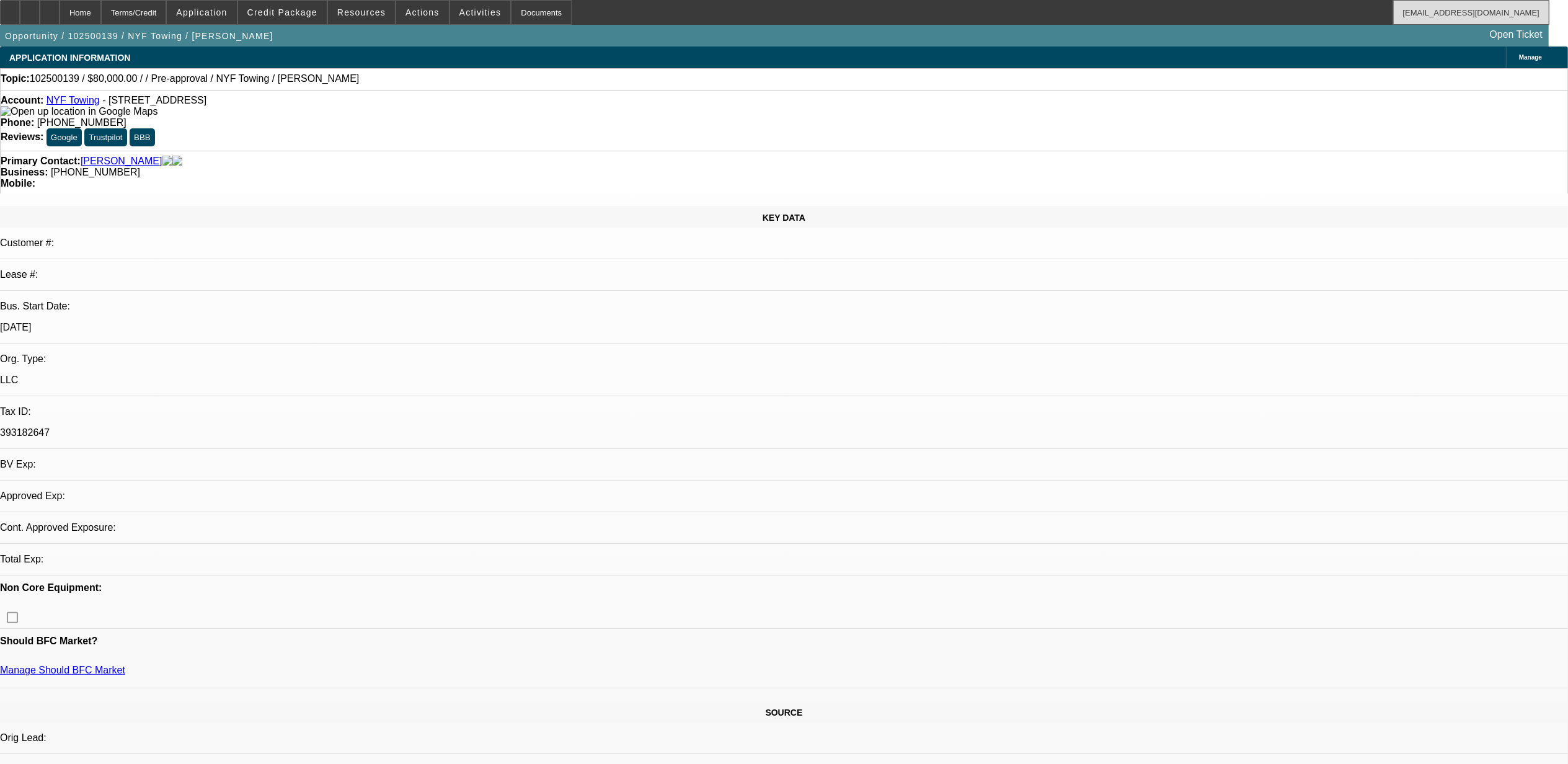
select select "0"
select select "2"
select select "0.1"
select select "4"
